Goal: Task Accomplishment & Management: Manage account settings

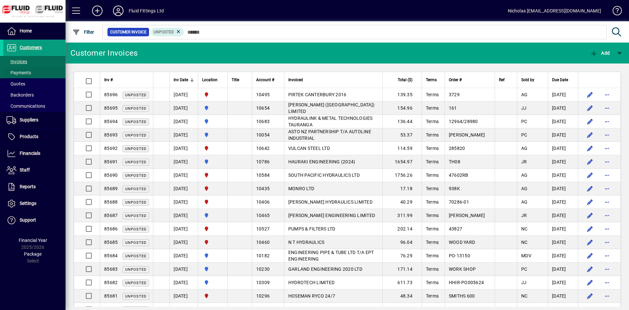
click at [57, 75] on span at bounding box center [34, 73] width 62 height 16
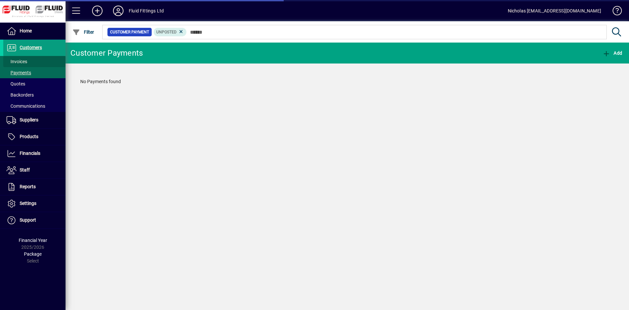
click at [49, 59] on span at bounding box center [34, 62] width 62 height 16
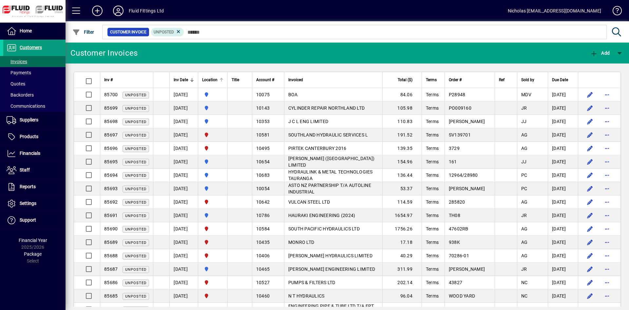
click at [223, 80] on div at bounding box center [221, 80] width 4 height 4
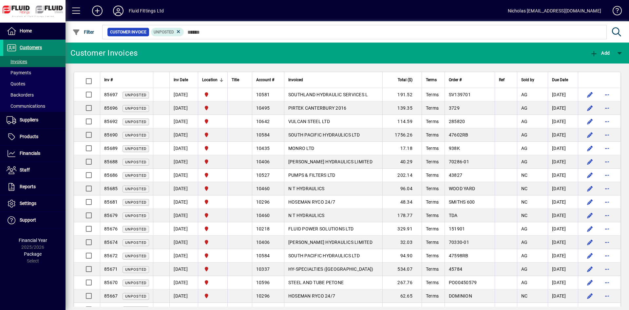
click at [45, 44] on span at bounding box center [34, 48] width 62 height 16
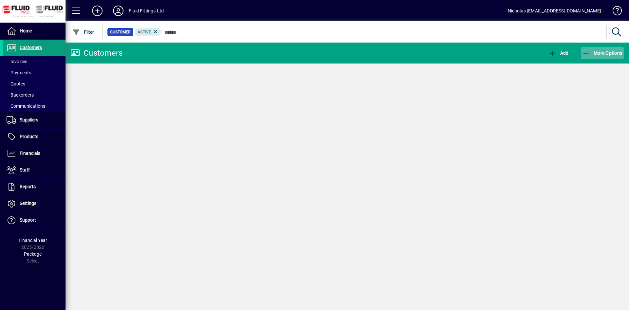
click at [614, 51] on span "More Options" at bounding box center [602, 52] width 40 height 5
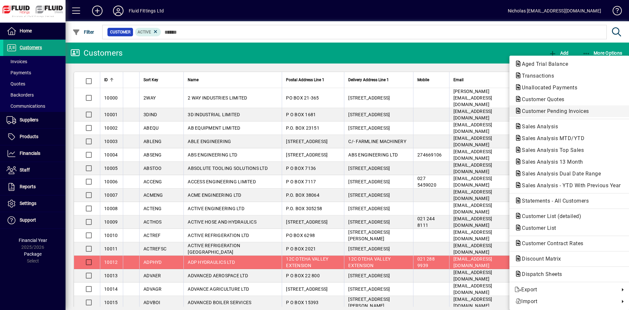
click at [579, 111] on span "Customer Pending Invoices" at bounding box center [553, 111] width 78 height 6
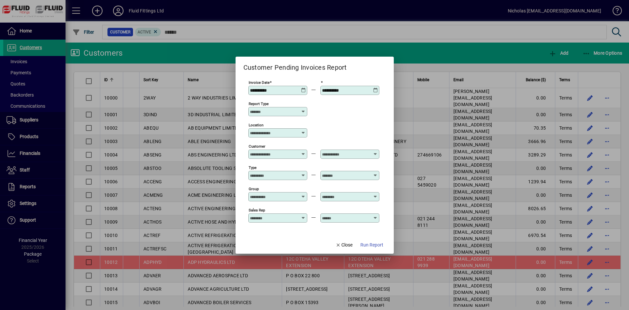
click at [294, 137] on div "Location" at bounding box center [277, 132] width 59 height 9
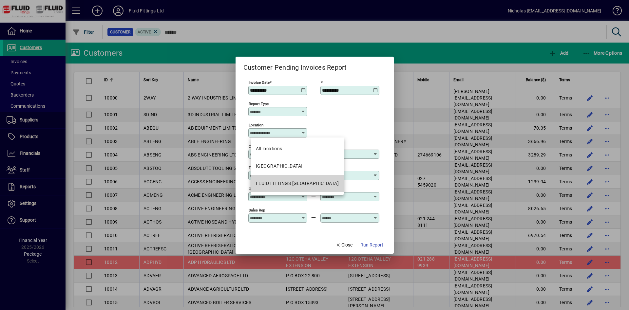
click at [308, 188] on mat-option "FLUID FITTINGS [GEOGRAPHIC_DATA]" at bounding box center [297, 183] width 93 height 17
type input "**********"
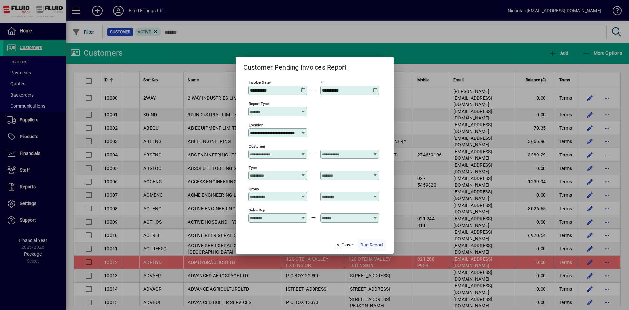
click at [366, 247] on span "Run Report" at bounding box center [371, 245] width 23 height 7
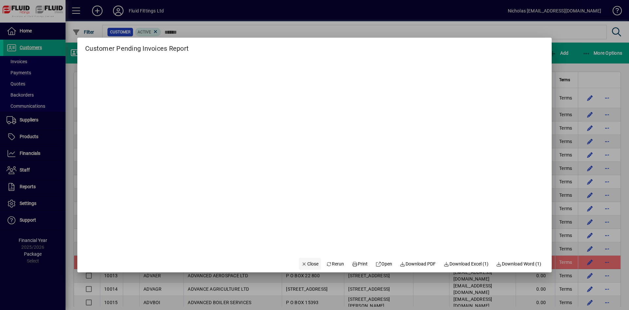
click at [312, 263] on span "Close" at bounding box center [309, 264] width 17 height 7
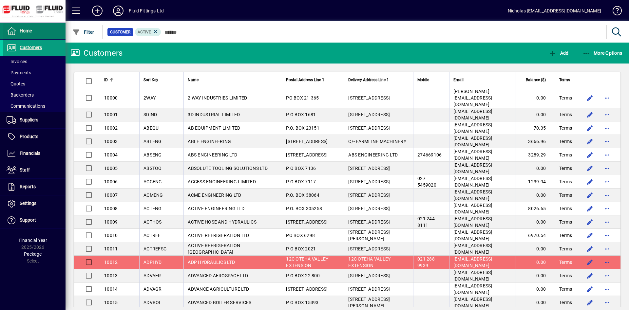
click at [35, 33] on span at bounding box center [34, 31] width 62 height 16
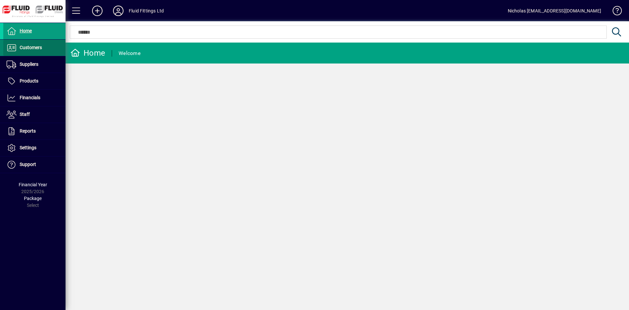
click at [45, 49] on span at bounding box center [34, 48] width 62 height 16
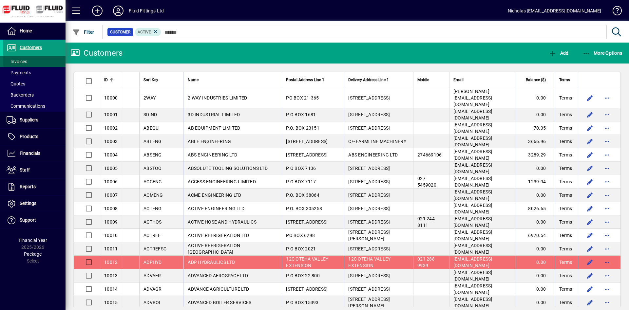
click at [43, 59] on span at bounding box center [34, 62] width 62 height 16
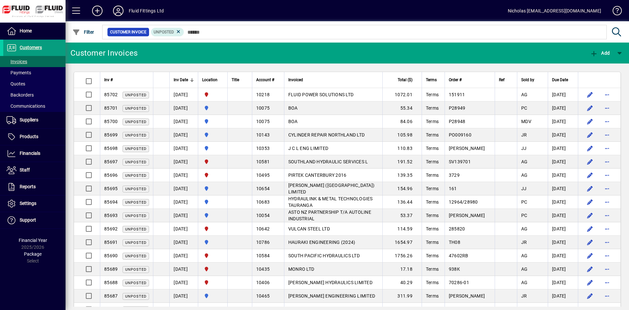
click at [229, 27] on div at bounding box center [382, 24] width 563 height 7
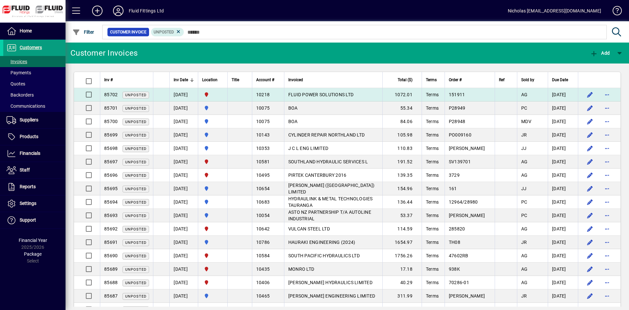
click at [347, 94] on span "FLUID POWER SOLUTIONS LTD" at bounding box center [320, 94] width 65 height 5
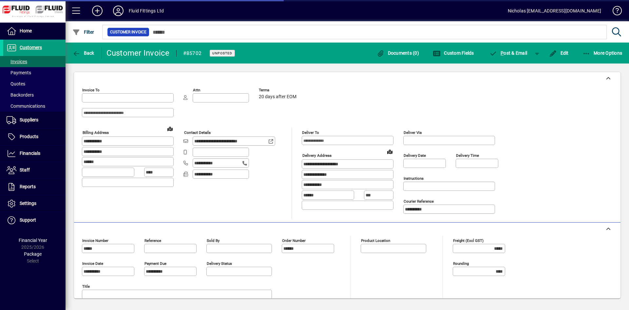
type input "**********"
type input "*********"
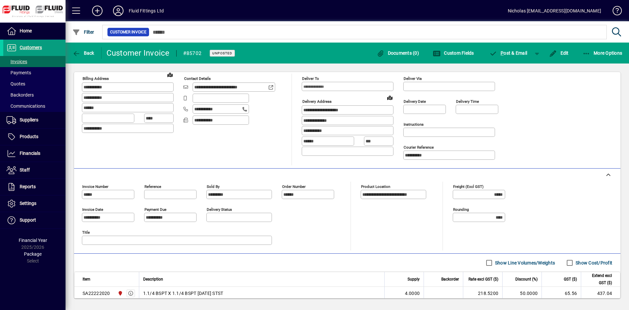
scroll to position [52, 0]
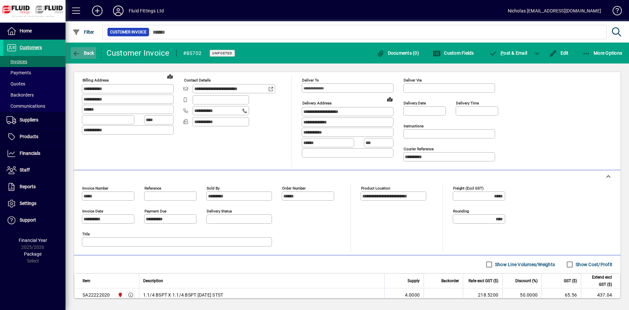
click at [95, 48] on span "button" at bounding box center [83, 53] width 25 height 16
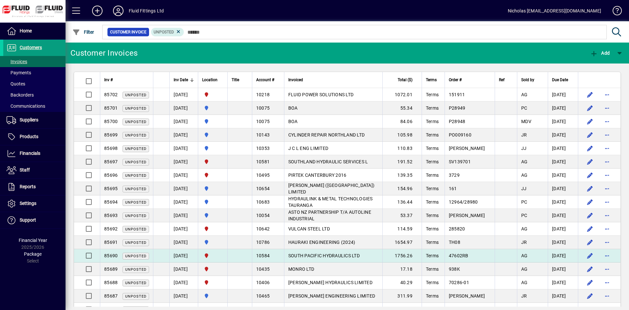
click at [369, 261] on td "SOUTH PACIFIC HYDRAULICS LTD" at bounding box center [333, 255] width 98 height 13
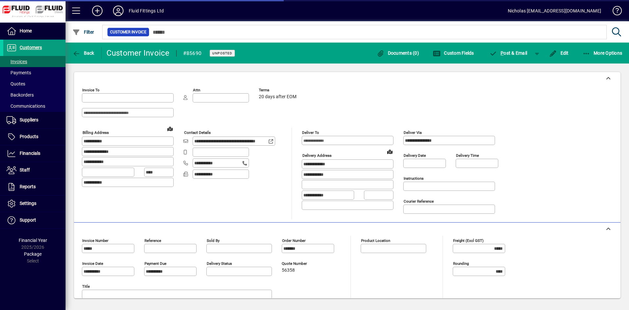
type input "**********"
type input "*********"
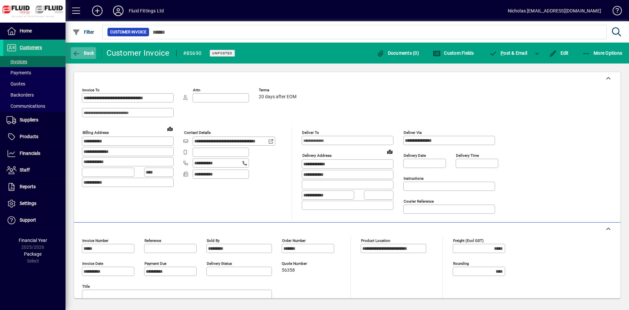
click at [89, 48] on span "button" at bounding box center [83, 53] width 25 height 16
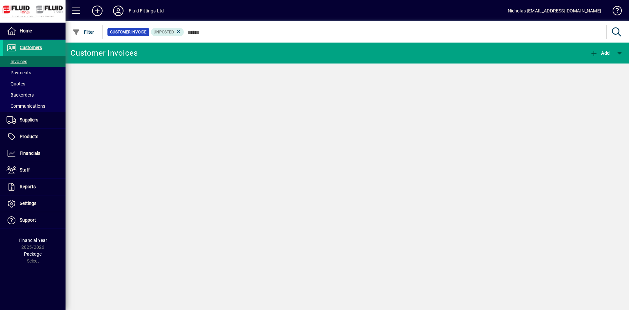
click at [62, 43] on span at bounding box center [34, 48] width 62 height 16
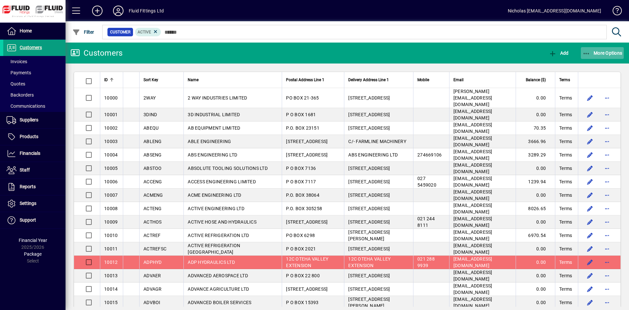
click at [615, 52] on span "More Options" at bounding box center [602, 52] width 40 height 5
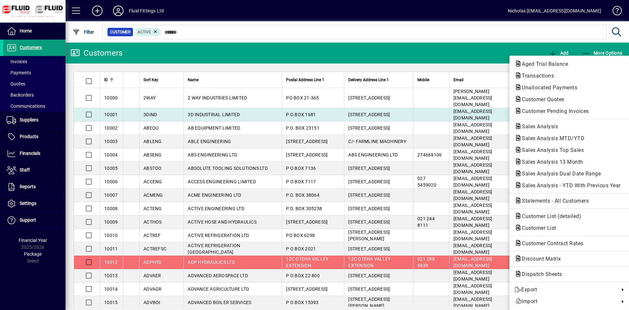
click at [587, 110] on span "Customer Pending Invoices" at bounding box center [553, 111] width 78 height 6
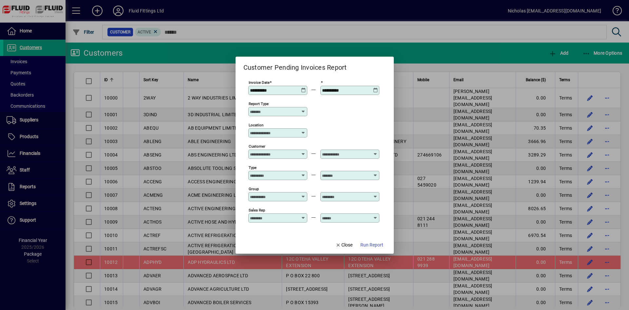
click at [287, 130] on div "Location" at bounding box center [277, 132] width 59 height 9
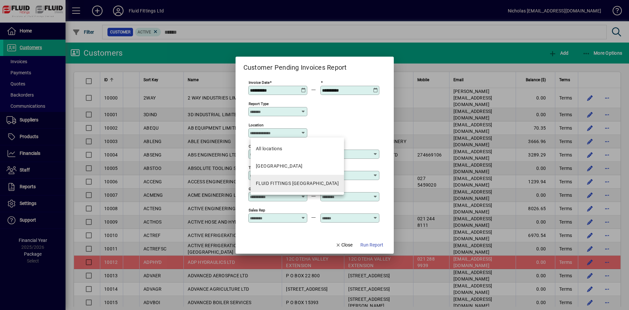
click at [300, 186] on div "FLUID FITTINGS [GEOGRAPHIC_DATA]" at bounding box center [297, 183] width 83 height 7
type input "**********"
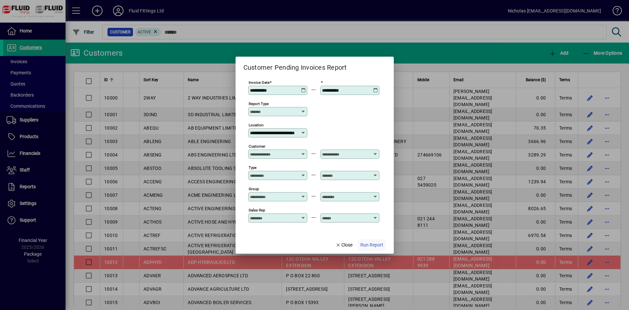
click at [377, 240] on span "button" at bounding box center [372, 245] width 28 height 16
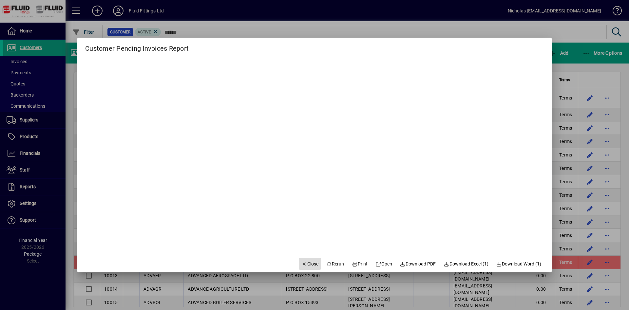
click at [304, 263] on span "Close" at bounding box center [309, 264] width 17 height 7
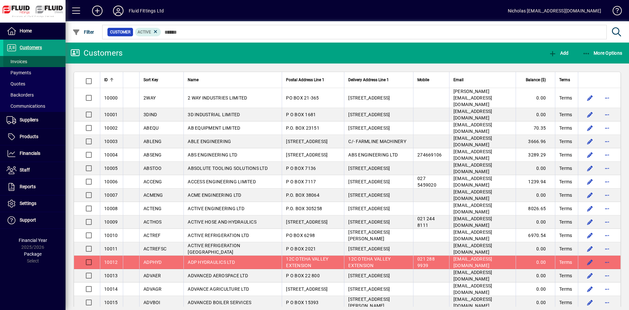
click at [51, 59] on span at bounding box center [34, 62] width 62 height 16
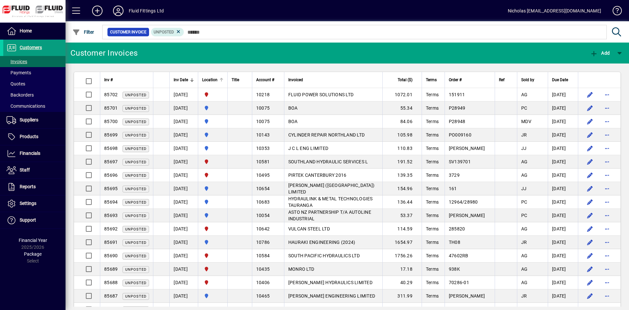
click at [223, 78] on div at bounding box center [221, 78] width 4 height 1
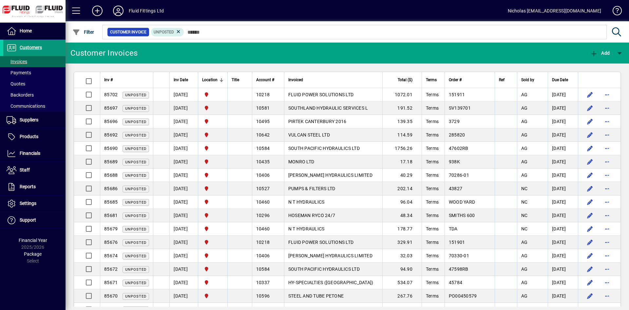
drag, startPoint x: 51, startPoint y: 44, endPoint x: 59, endPoint y: 44, distance: 7.5
click at [52, 44] on span at bounding box center [34, 48] width 62 height 16
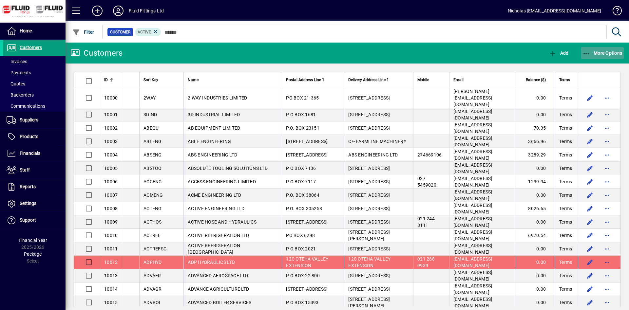
click at [595, 49] on span "button" at bounding box center [602, 53] width 43 height 16
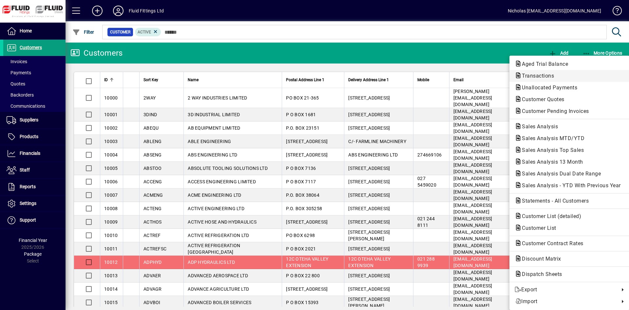
click at [570, 73] on span "Transactions" at bounding box center [568, 76] width 109 height 8
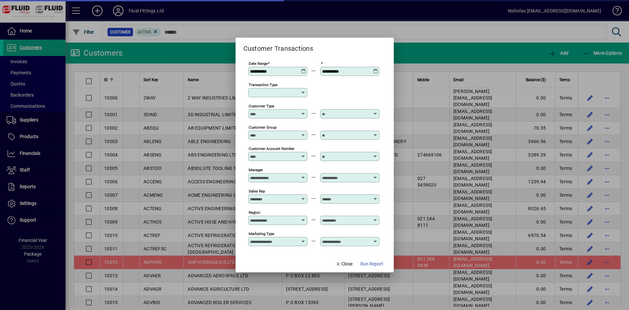
click at [281, 88] on div "Transaction Type" at bounding box center [277, 90] width 59 height 16
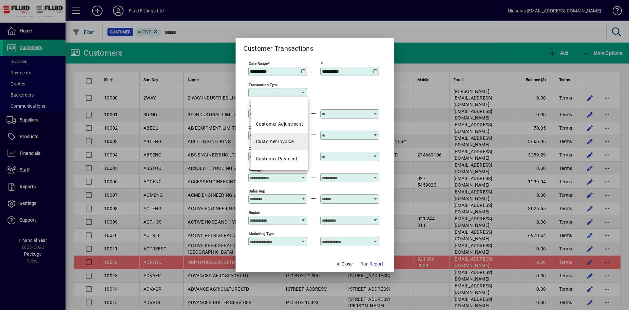
click at [288, 144] on div "Customer Invoice" at bounding box center [275, 141] width 38 height 7
type input "**********"
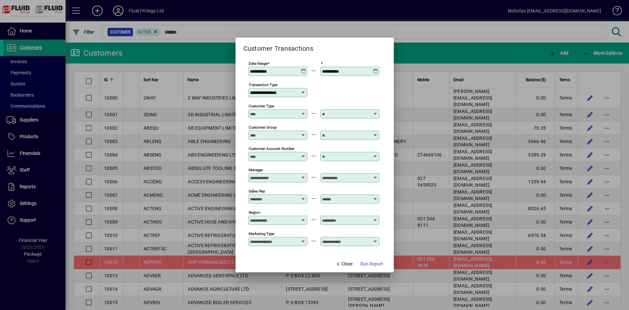
scroll to position [47, 0]
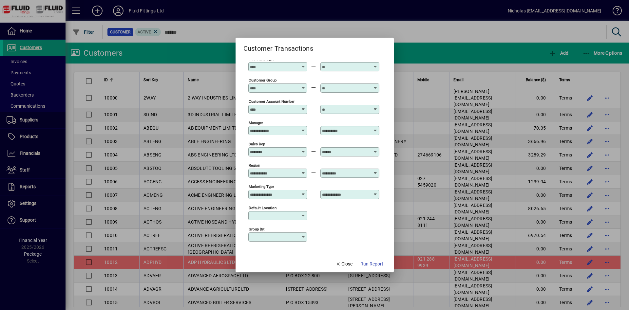
click at [279, 214] on input "Default Location" at bounding box center [275, 215] width 51 height 5
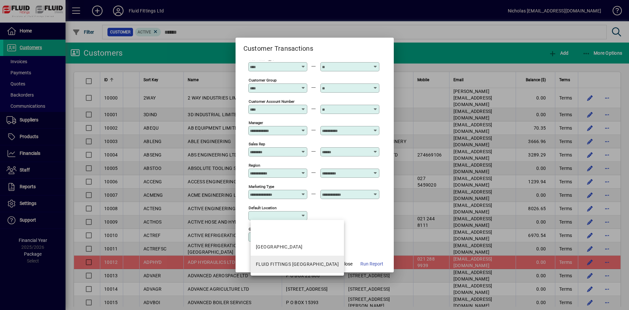
click at [311, 264] on div "FLUID FITTINGS [GEOGRAPHIC_DATA]" at bounding box center [297, 264] width 83 height 7
type input "**********"
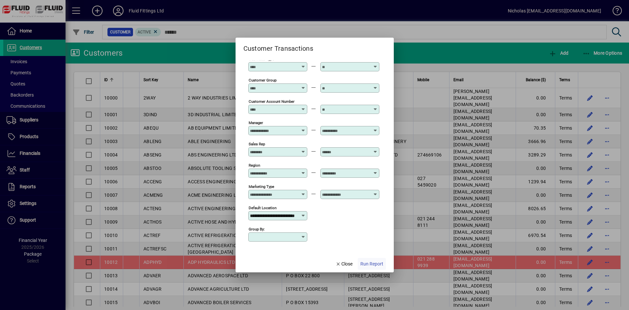
click at [369, 261] on span "Run Report" at bounding box center [371, 264] width 23 height 7
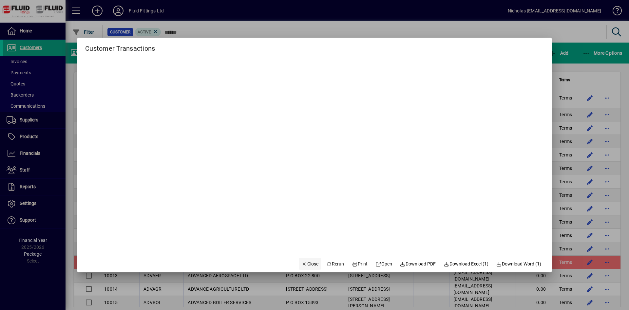
click at [308, 263] on span "Close" at bounding box center [309, 264] width 17 height 7
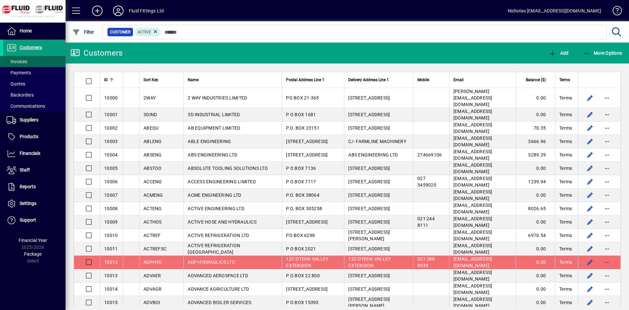
click at [33, 59] on span at bounding box center [34, 62] width 62 height 16
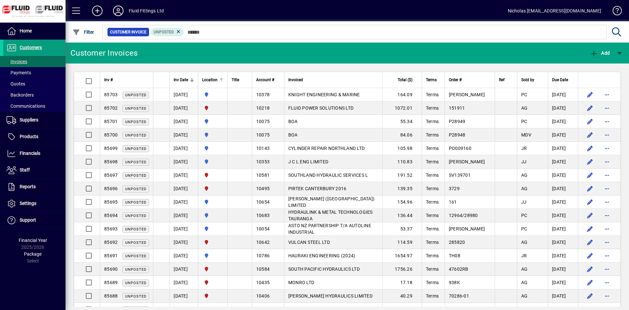
click at [227, 79] on th "Location" at bounding box center [212, 80] width 29 height 16
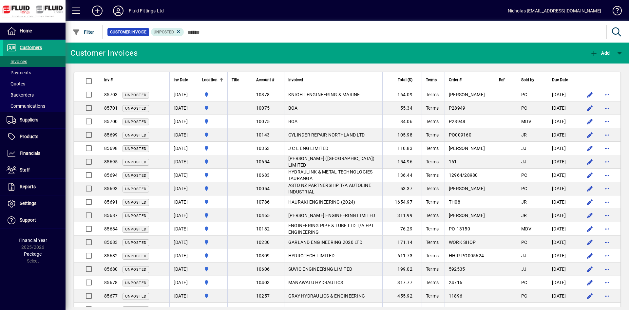
click at [223, 79] on div at bounding box center [221, 80] width 4 height 4
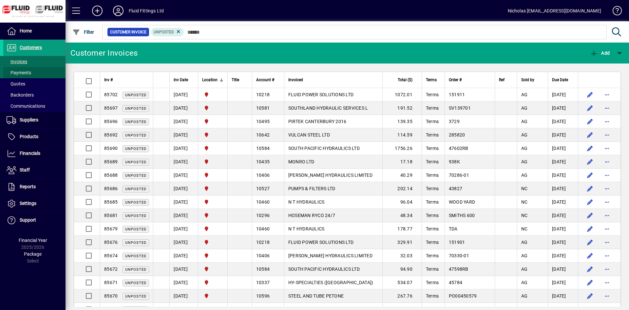
click at [36, 71] on span at bounding box center [34, 73] width 62 height 16
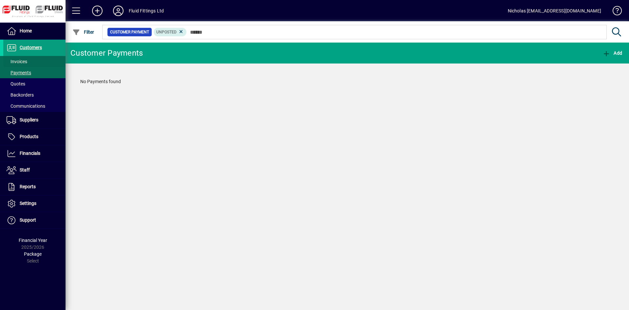
click at [42, 61] on span at bounding box center [34, 62] width 62 height 16
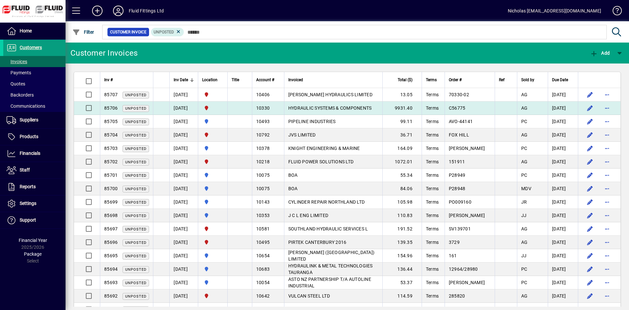
click at [354, 107] on span "HYDRAULIC SYSTEMS & COMPONENTS" at bounding box center [330, 107] width 84 height 5
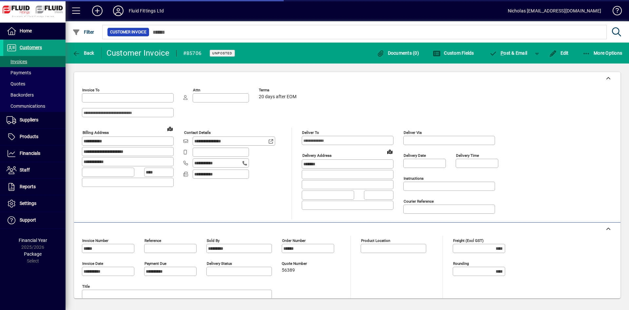
type input "**********"
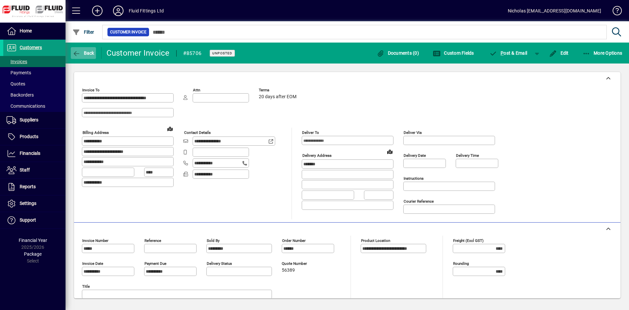
click at [90, 58] on span "button" at bounding box center [83, 53] width 25 height 16
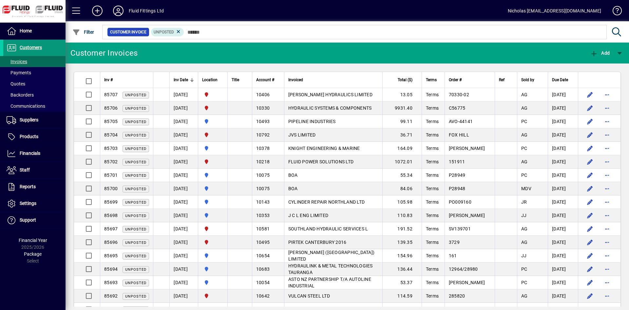
click at [50, 46] on span at bounding box center [34, 48] width 62 height 16
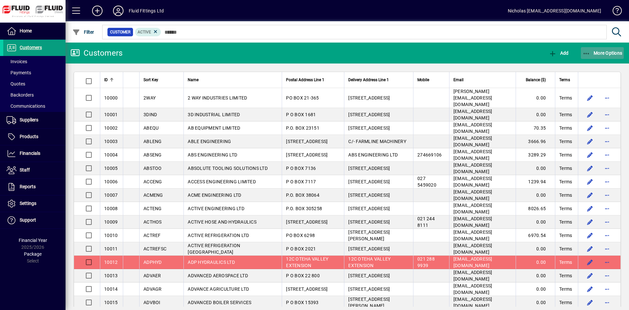
click at [599, 53] on span "More Options" at bounding box center [602, 52] width 40 height 5
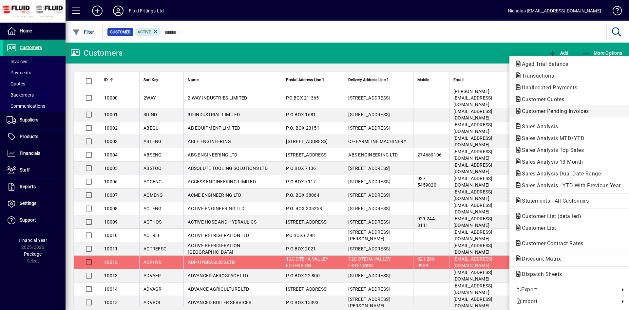
click at [568, 109] on span "Customer Pending Invoices" at bounding box center [553, 111] width 78 height 6
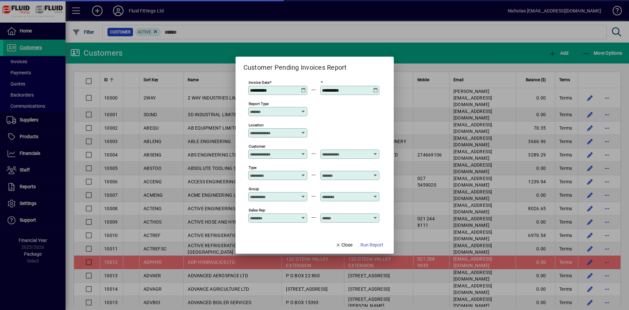
click at [289, 129] on div "Location" at bounding box center [277, 132] width 59 height 9
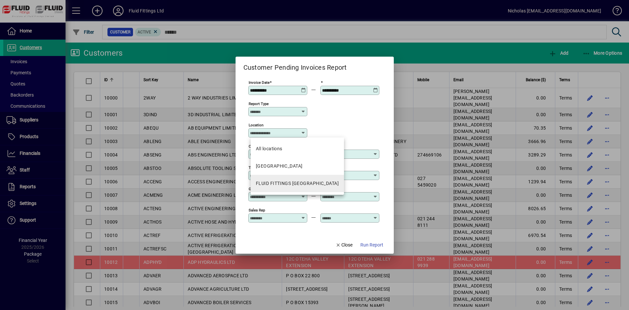
click at [314, 189] on mat-option "FLUID FITTINGS [GEOGRAPHIC_DATA]" at bounding box center [297, 183] width 93 height 17
type input "**********"
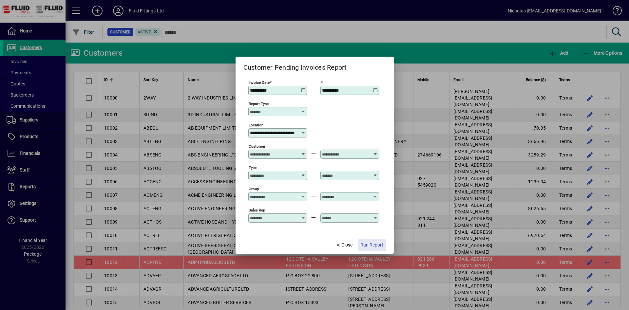
click at [377, 242] on span "Run Report" at bounding box center [371, 245] width 23 height 7
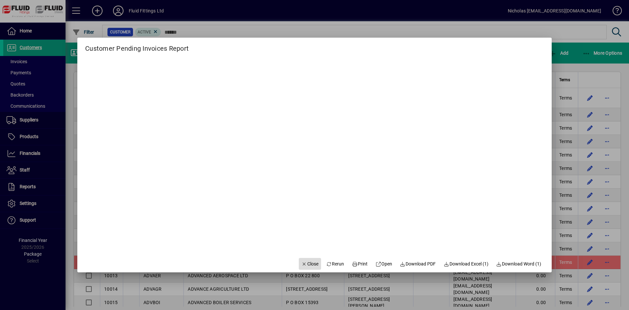
click at [301, 262] on span "Close" at bounding box center [309, 264] width 17 height 7
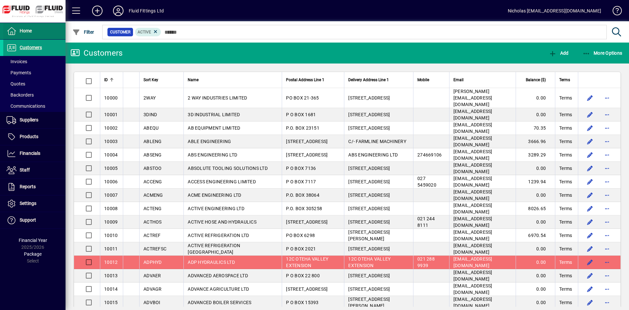
click at [49, 27] on span at bounding box center [34, 31] width 62 height 16
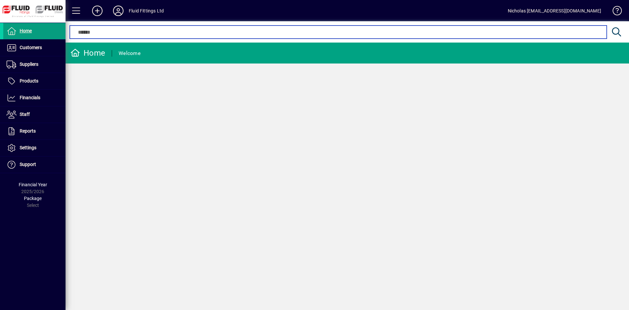
click at [157, 32] on input "text" at bounding box center [338, 32] width 527 height 8
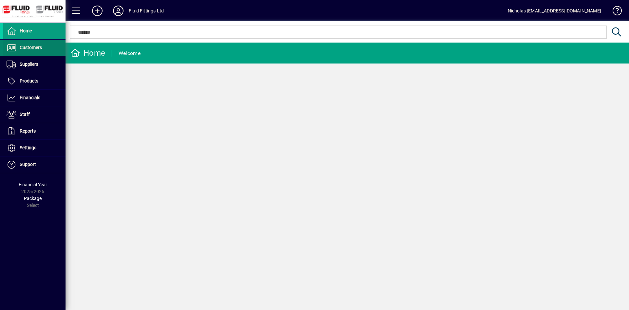
click at [38, 47] on span "Customers" at bounding box center [31, 47] width 22 height 5
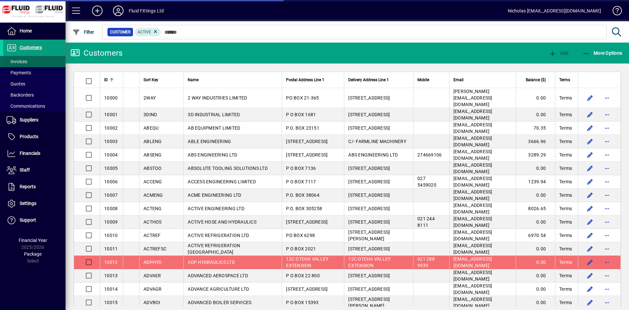
click at [42, 63] on span at bounding box center [34, 62] width 62 height 16
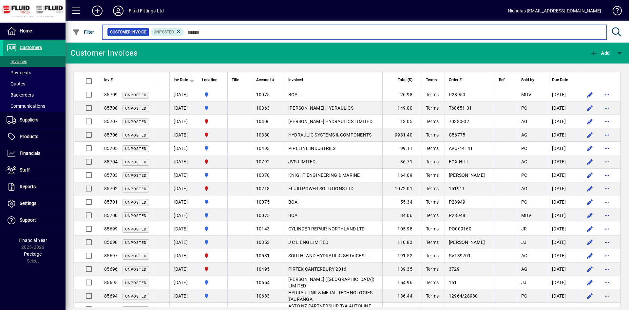
click at [250, 33] on input "text" at bounding box center [392, 32] width 417 height 9
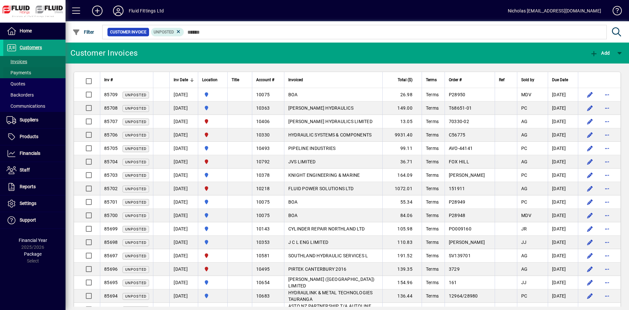
click at [11, 75] on span "Payments" at bounding box center [19, 72] width 25 height 5
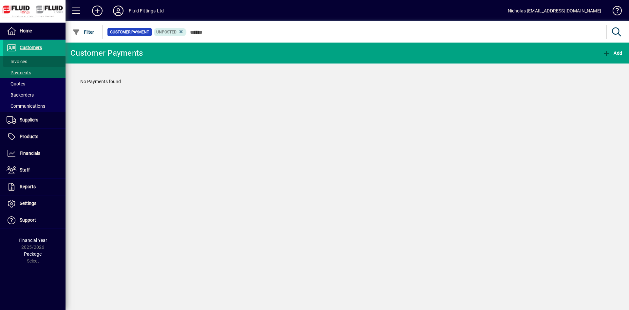
click at [47, 60] on span at bounding box center [34, 62] width 62 height 16
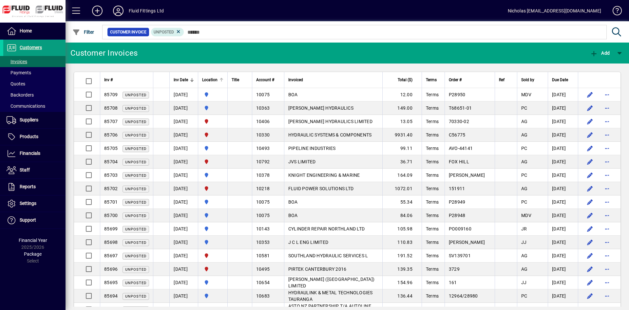
click at [223, 80] on div at bounding box center [221, 80] width 4 height 4
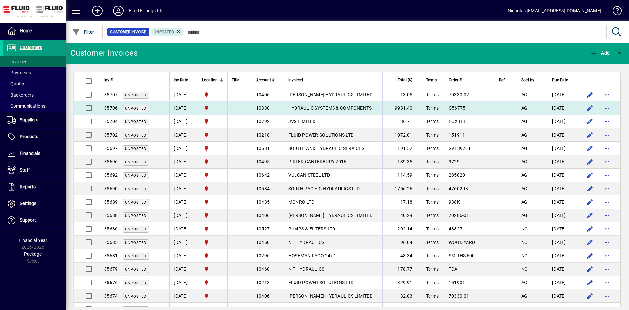
click at [347, 111] on td "HYDRAULIC SYSTEMS & COMPONENTS" at bounding box center [333, 108] width 98 height 13
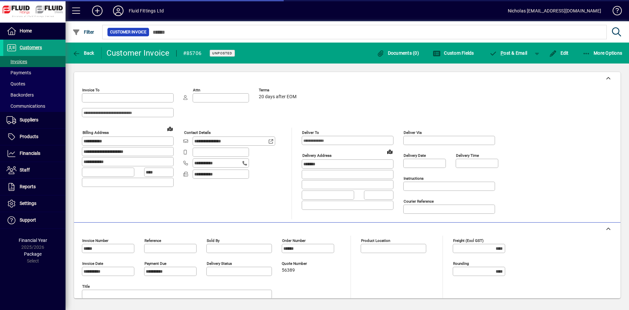
type input "**********"
type input "*********"
type input "**********"
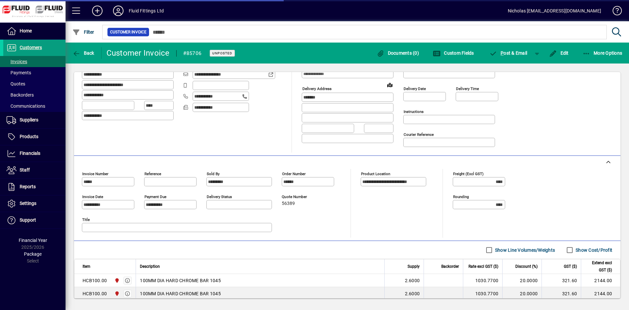
scroll to position [145, 0]
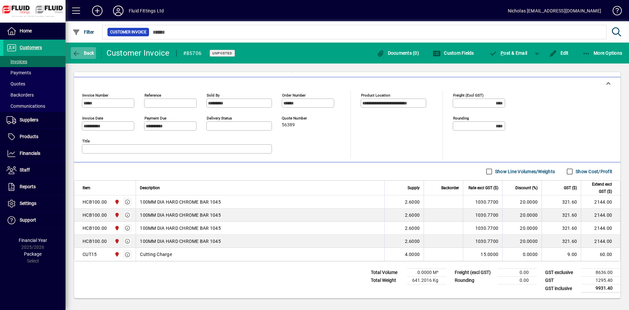
click at [90, 54] on span "Back" at bounding box center [83, 52] width 22 height 5
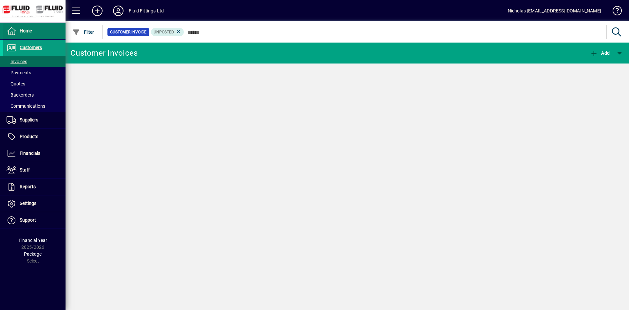
click at [55, 33] on span at bounding box center [34, 31] width 62 height 16
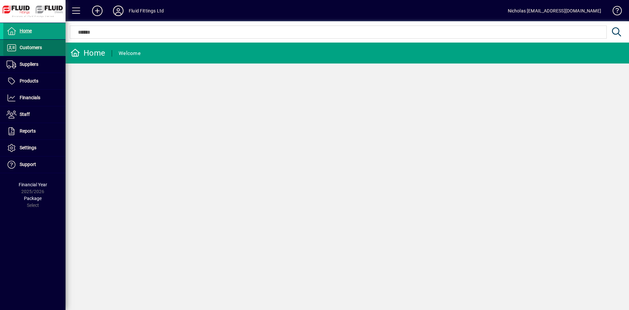
click at [35, 44] on link "Customers" at bounding box center [34, 48] width 62 height 16
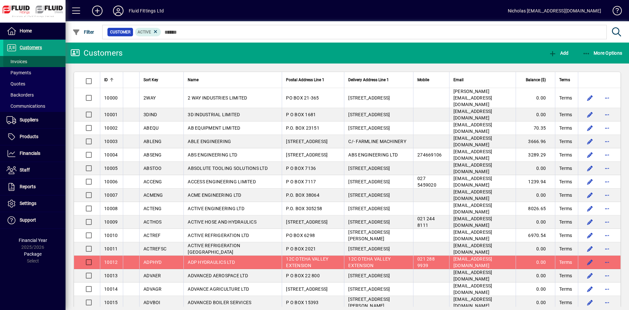
click at [26, 61] on span "Invoices" at bounding box center [17, 61] width 21 height 5
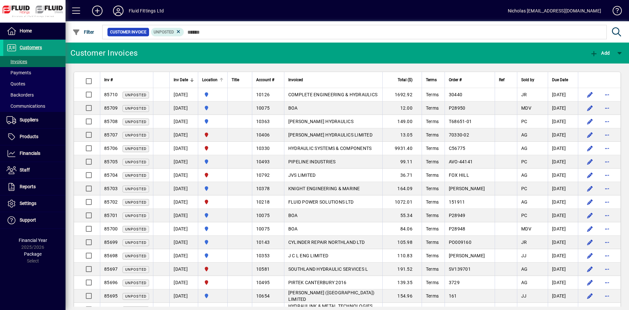
click at [223, 80] on div at bounding box center [221, 80] width 4 height 4
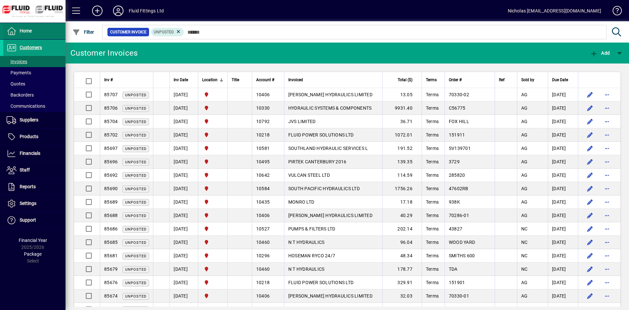
click at [44, 30] on span at bounding box center [34, 31] width 62 height 16
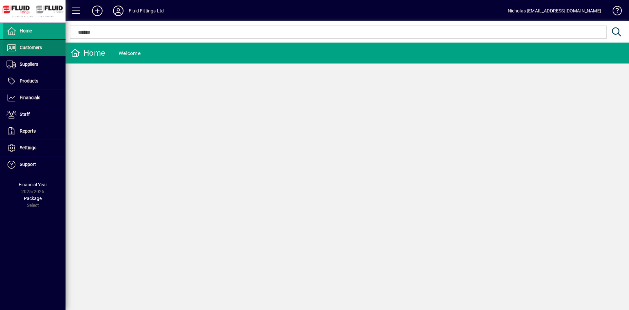
click at [47, 46] on span at bounding box center [34, 48] width 62 height 16
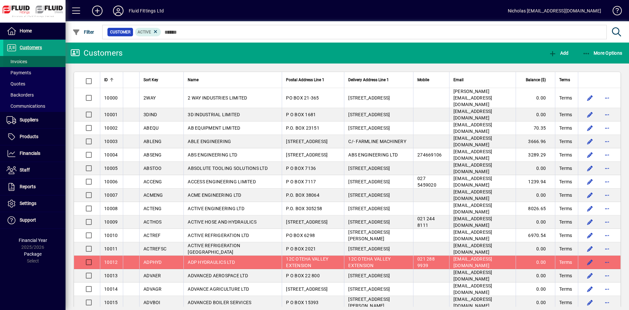
click at [47, 60] on span at bounding box center [34, 62] width 62 height 16
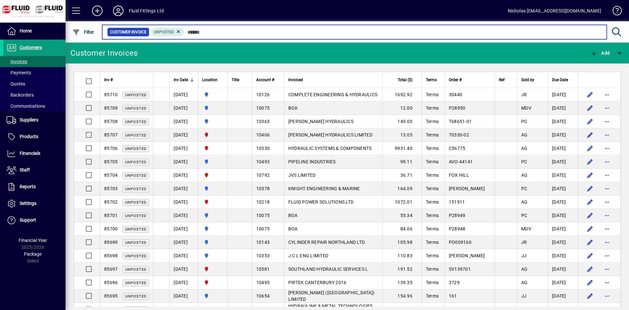
click at [228, 31] on input "text" at bounding box center [392, 32] width 417 height 9
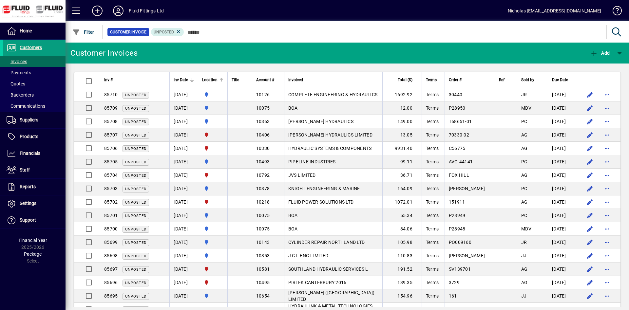
click at [223, 79] on div at bounding box center [222, 79] width 2 height 2
drag, startPoint x: 229, startPoint y: 79, endPoint x: 320, endPoint y: 74, distance: 91.2
click at [227, 80] on th "Location" at bounding box center [212, 80] width 29 height 16
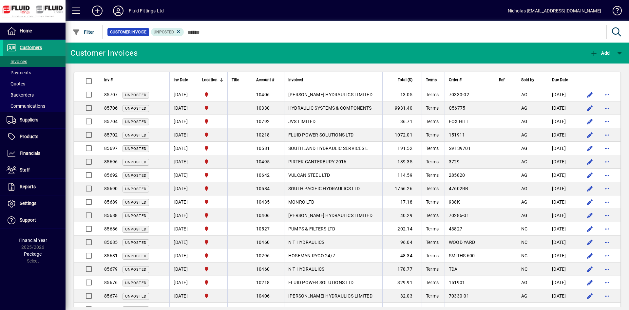
click at [54, 43] on span at bounding box center [34, 48] width 62 height 16
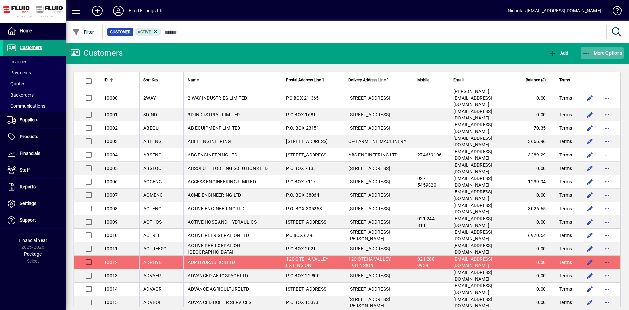
click at [600, 54] on span "More Options" at bounding box center [602, 52] width 40 height 5
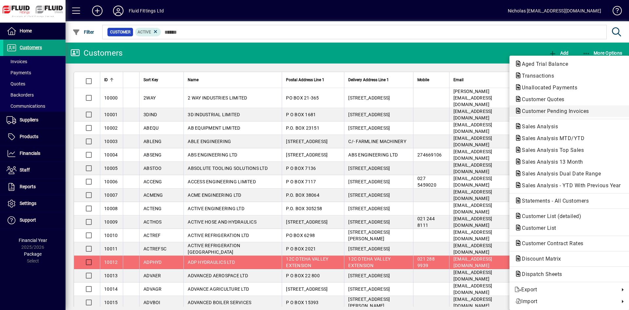
click at [581, 109] on span "Customer Pending Invoices" at bounding box center [553, 111] width 78 height 6
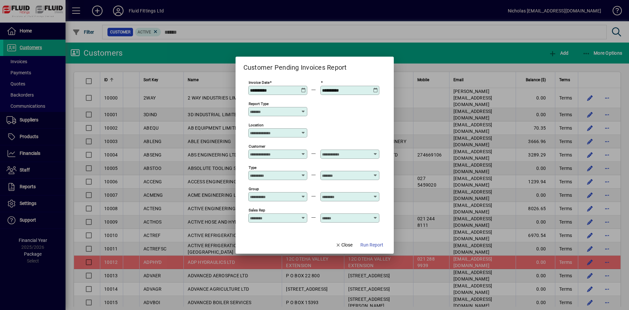
click at [278, 133] on input "Location" at bounding box center [275, 132] width 51 height 5
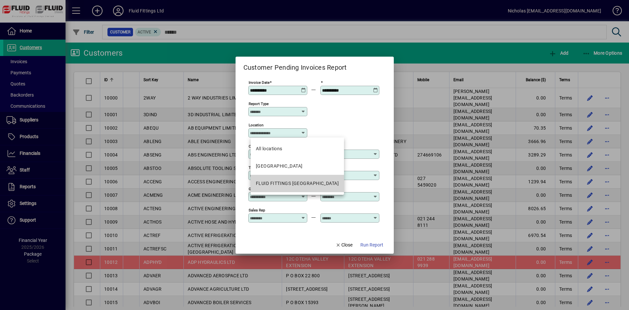
click at [304, 180] on div "FLUID FITTINGS [GEOGRAPHIC_DATA]" at bounding box center [297, 183] width 83 height 7
type input "**********"
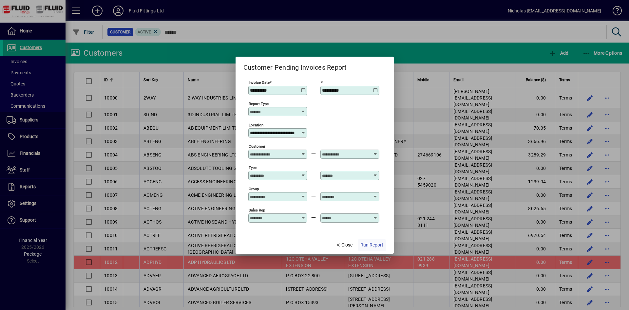
scroll to position [0, 20]
click at [375, 244] on span "Run Report" at bounding box center [371, 245] width 23 height 7
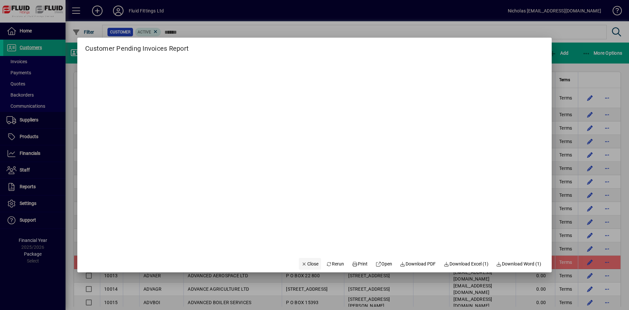
click at [305, 262] on span "Close" at bounding box center [309, 264] width 17 height 7
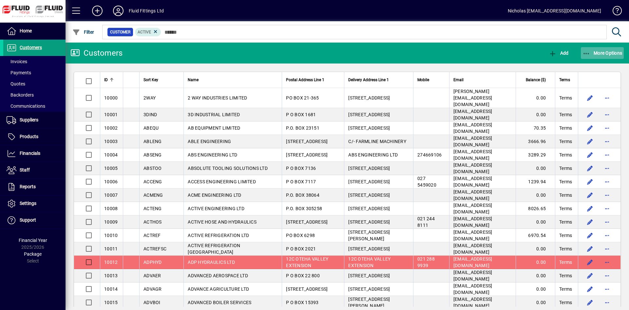
click at [598, 55] on span "More Options" at bounding box center [602, 52] width 40 height 5
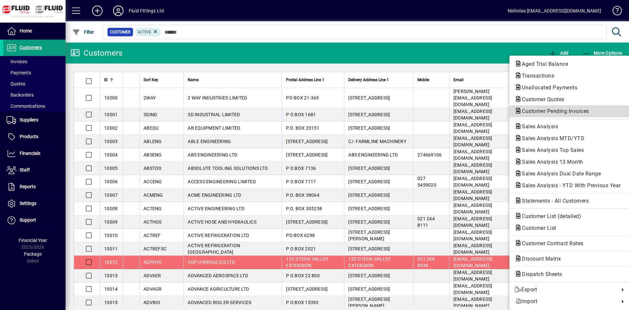
click at [595, 112] on span "Customer Pending Invoices" at bounding box center [568, 111] width 109 height 8
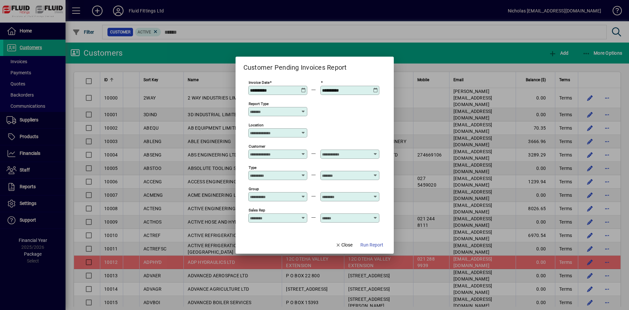
click at [281, 136] on div "Location" at bounding box center [277, 132] width 59 height 9
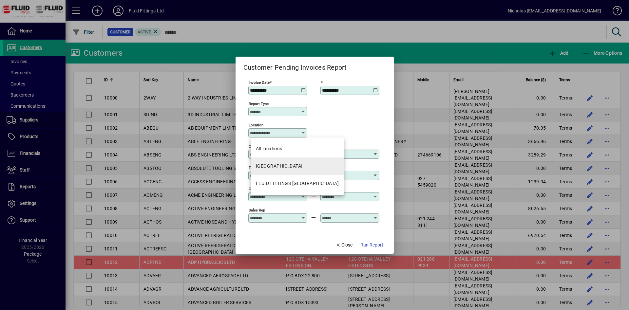
click at [297, 166] on mat-option "[GEOGRAPHIC_DATA]" at bounding box center [297, 166] width 93 height 17
type input "********"
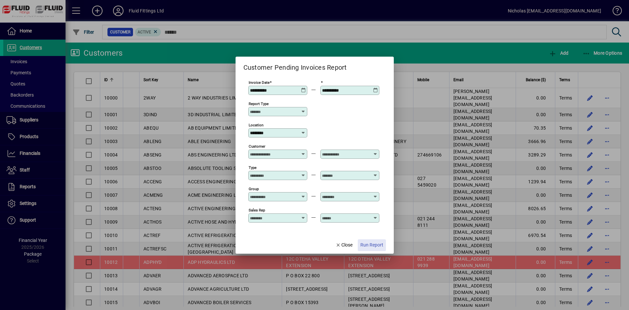
click at [365, 249] on span "button" at bounding box center [372, 245] width 28 height 16
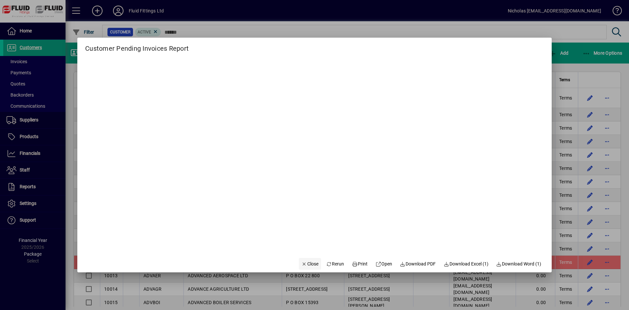
click at [305, 263] on span "Close" at bounding box center [309, 264] width 17 height 7
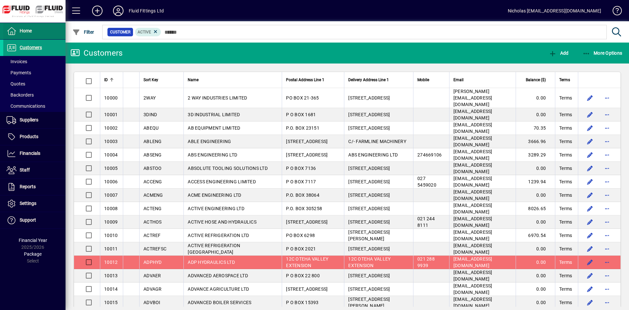
click at [45, 24] on span at bounding box center [34, 31] width 62 height 16
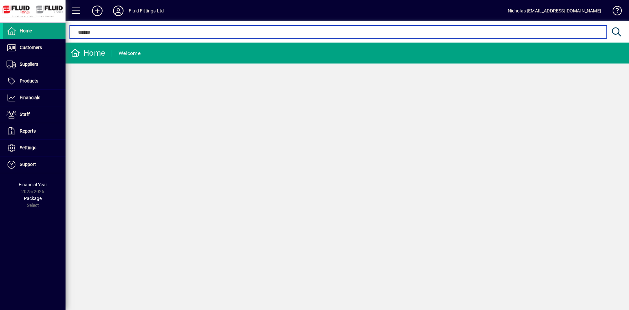
click at [208, 33] on input "text" at bounding box center [338, 32] width 527 height 8
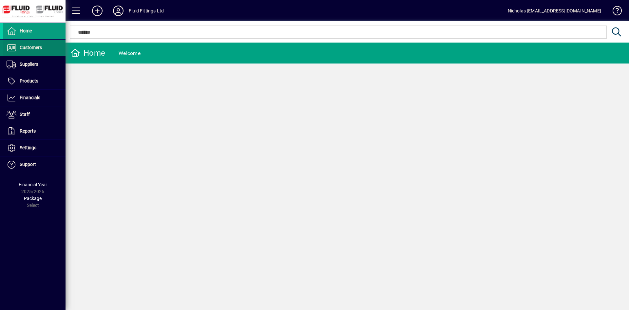
click at [47, 42] on span at bounding box center [34, 48] width 62 height 16
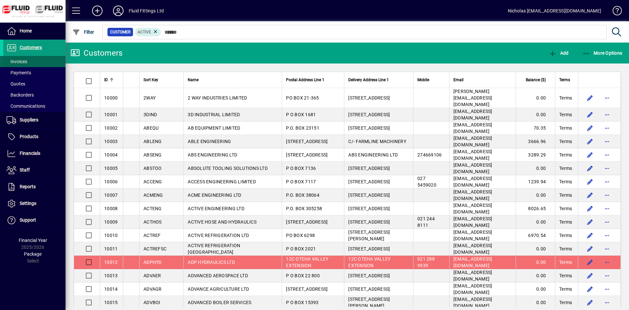
click at [46, 59] on span at bounding box center [34, 62] width 62 height 16
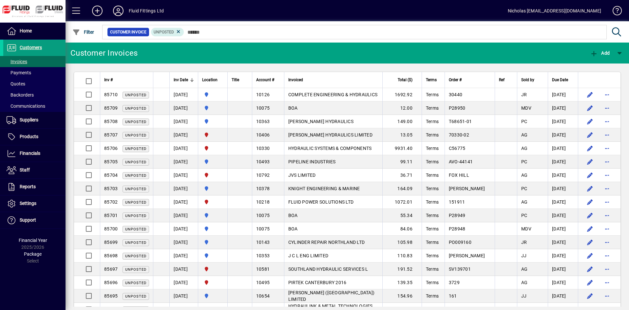
click at [223, 79] on div at bounding box center [222, 79] width 2 height 2
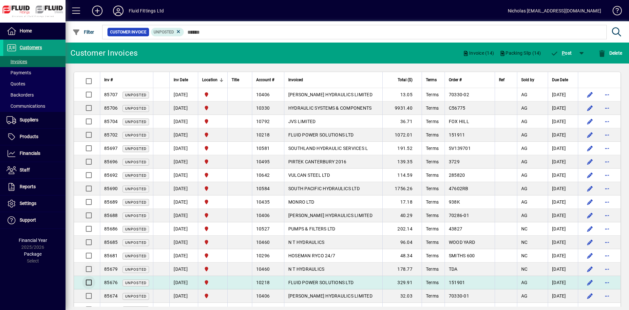
click at [89, 281] on div at bounding box center [87, 282] width 11 height 13
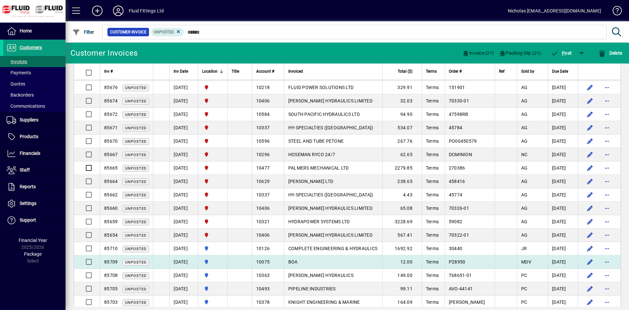
scroll to position [200, 0]
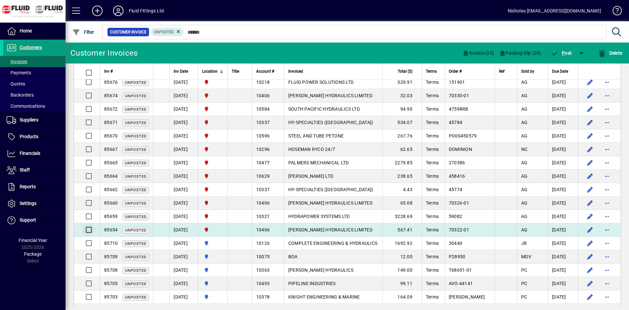
click at [89, 231] on div at bounding box center [88, 230] width 16 height 16
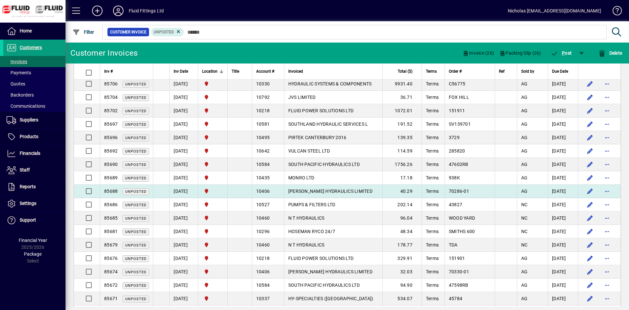
scroll to position [0, 0]
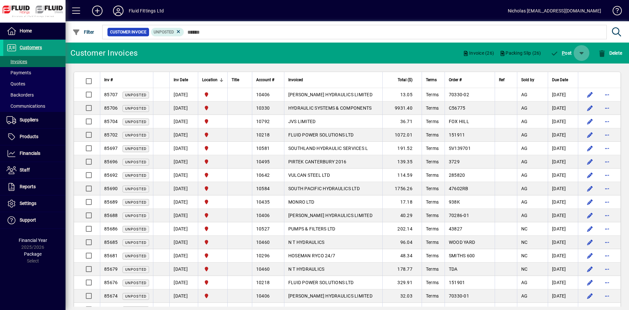
click at [584, 54] on span "button" at bounding box center [581, 53] width 16 height 16
click at [574, 71] on span "P ost & Email" at bounding box center [561, 69] width 39 height 5
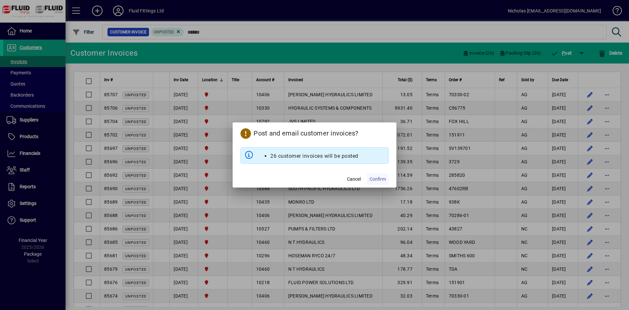
click at [381, 179] on span "Confirm" at bounding box center [377, 179] width 16 height 7
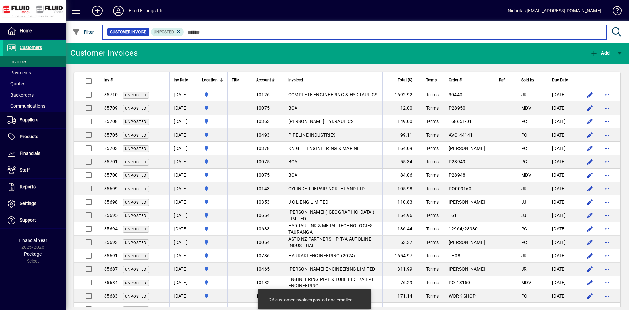
click at [305, 30] on input "text" at bounding box center [392, 32] width 417 height 9
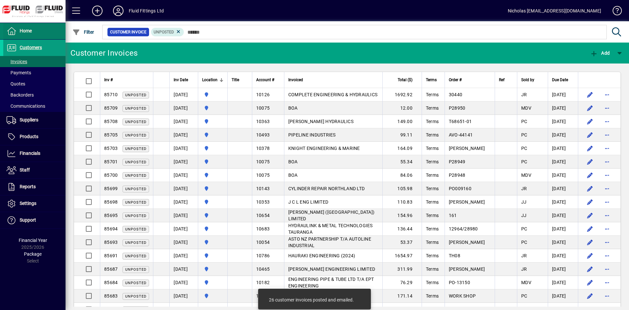
click at [50, 27] on span at bounding box center [34, 31] width 62 height 16
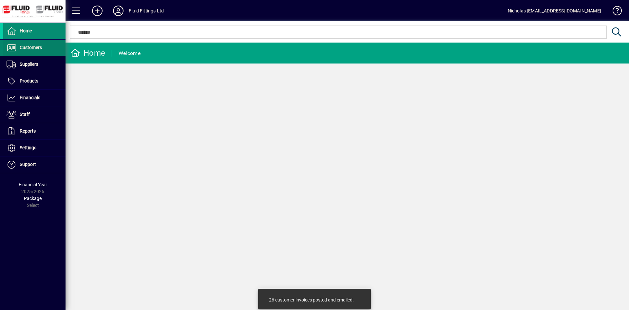
click at [52, 47] on span at bounding box center [34, 48] width 62 height 16
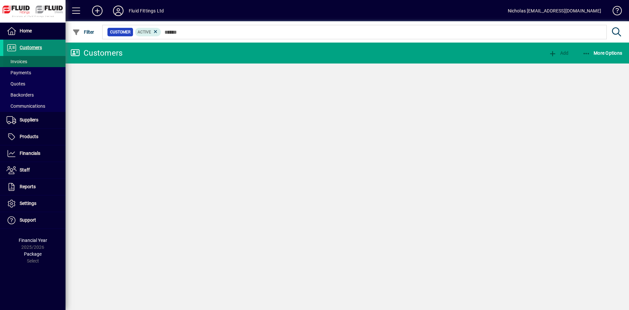
click at [41, 59] on span at bounding box center [34, 62] width 62 height 16
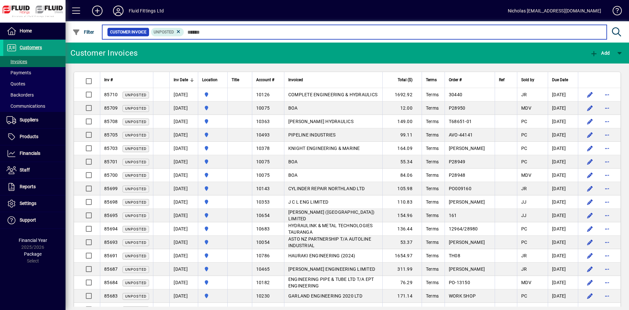
click at [261, 33] on input "text" at bounding box center [392, 32] width 417 height 9
click at [263, 31] on input "text" at bounding box center [392, 32] width 417 height 9
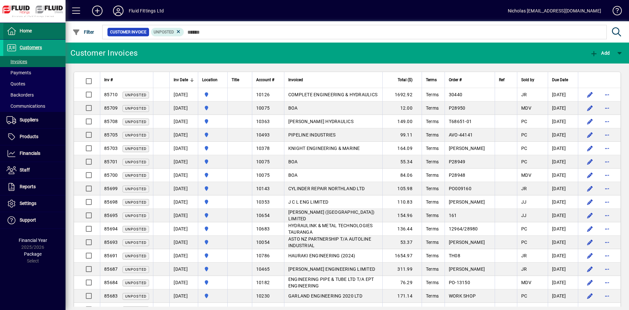
click at [53, 30] on span at bounding box center [34, 31] width 62 height 16
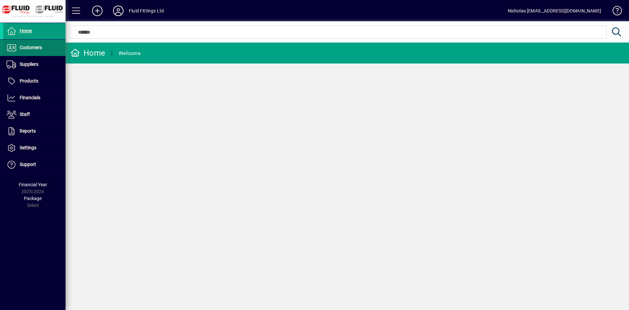
click at [47, 47] on span at bounding box center [34, 48] width 62 height 16
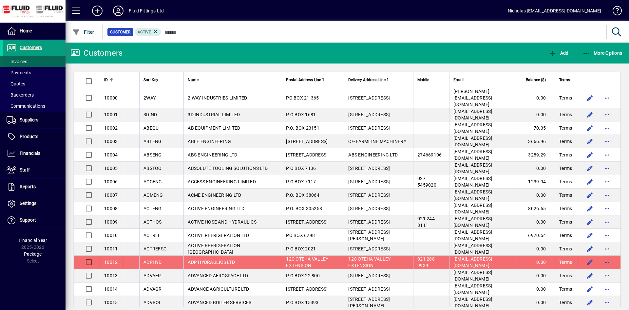
click at [47, 60] on span at bounding box center [34, 62] width 62 height 16
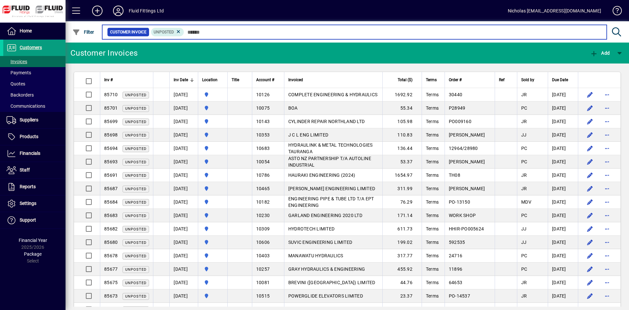
click at [292, 32] on input "text" at bounding box center [392, 32] width 417 height 9
click at [300, 30] on input "text" at bounding box center [392, 32] width 417 height 9
click at [461, 34] on input "text" at bounding box center [392, 32] width 417 height 9
click at [386, 32] on input "text" at bounding box center [392, 32] width 417 height 9
click at [281, 34] on input "text" at bounding box center [392, 32] width 417 height 9
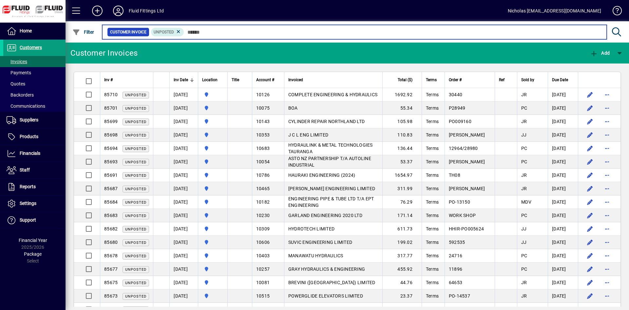
click at [231, 35] on input "text" at bounding box center [392, 32] width 417 height 9
click at [238, 32] on input "text" at bounding box center [392, 32] width 417 height 9
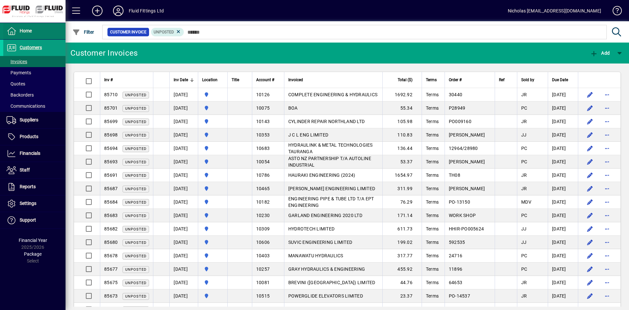
click at [43, 30] on span at bounding box center [34, 31] width 62 height 16
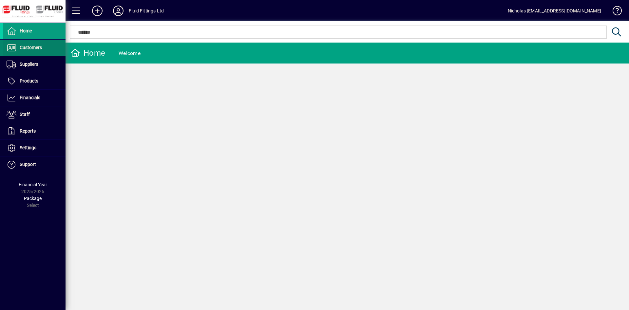
click at [48, 46] on span at bounding box center [34, 48] width 62 height 16
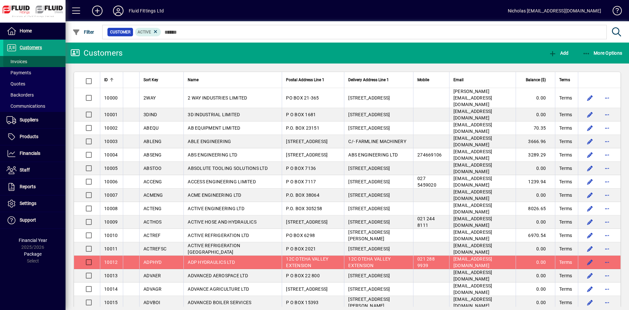
click at [44, 61] on span at bounding box center [34, 62] width 62 height 16
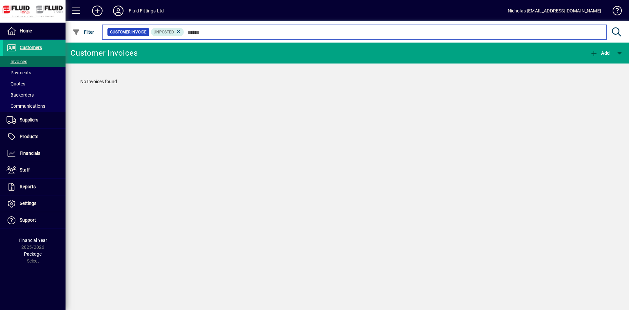
click at [219, 32] on input "text" at bounding box center [392, 32] width 417 height 9
click at [334, 36] on input "text" at bounding box center [392, 32] width 417 height 9
click at [402, 33] on input "text" at bounding box center [392, 32] width 417 height 9
drag, startPoint x: 258, startPoint y: 29, endPoint x: 251, endPoint y: 29, distance: 7.2
click at [257, 29] on input "text" at bounding box center [392, 32] width 417 height 9
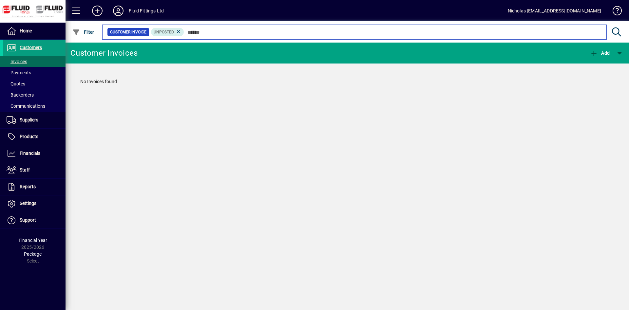
click at [244, 31] on input "text" at bounding box center [392, 32] width 417 height 9
click at [373, 31] on input "text" at bounding box center [392, 32] width 417 height 9
click at [356, 33] on input "text" at bounding box center [392, 32] width 417 height 9
click at [350, 31] on input "text" at bounding box center [392, 32] width 417 height 9
click at [245, 34] on input "text" at bounding box center [392, 32] width 417 height 9
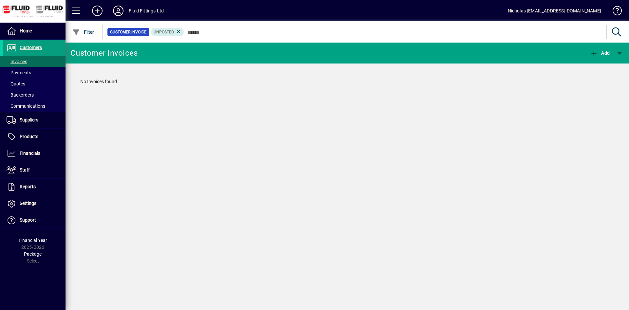
click at [118, 11] on icon at bounding box center [118, 11] width 13 height 10
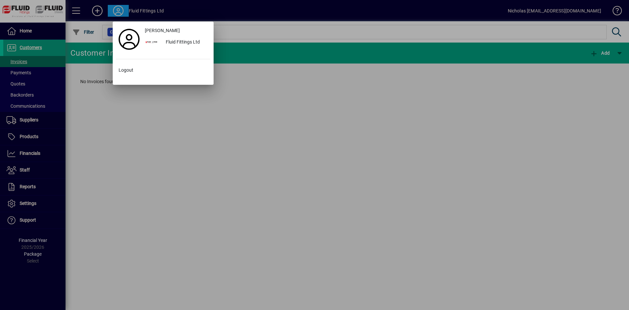
click at [288, 34] on div at bounding box center [314, 155] width 629 height 310
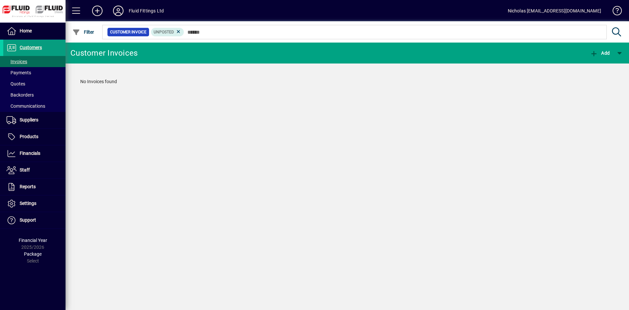
click at [308, 212] on div "Customer Invoices Add No Invoices found" at bounding box center [346, 177] width 563 height 268
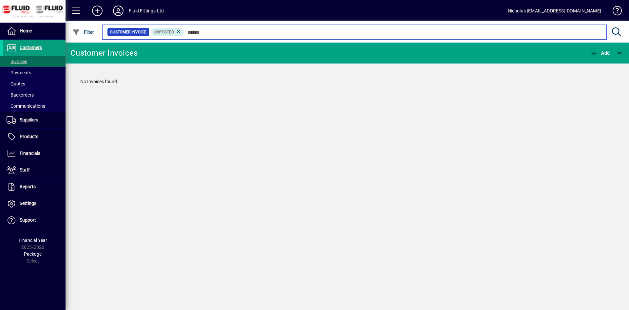
click at [461, 32] on input "text" at bounding box center [392, 32] width 417 height 9
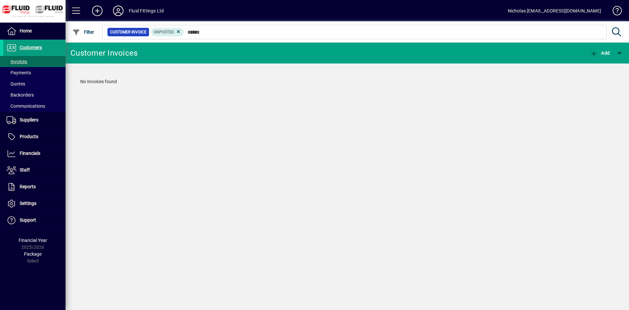
click at [116, 12] on icon at bounding box center [118, 11] width 13 height 10
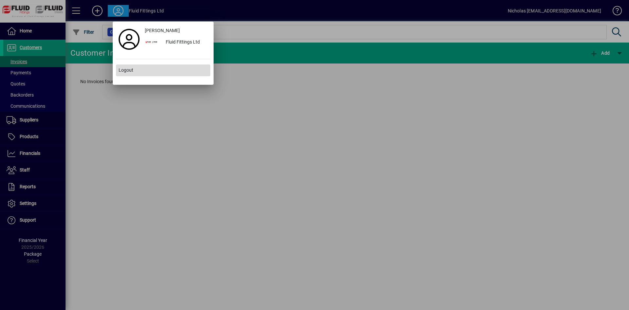
click at [169, 70] on span at bounding box center [163, 71] width 94 height 16
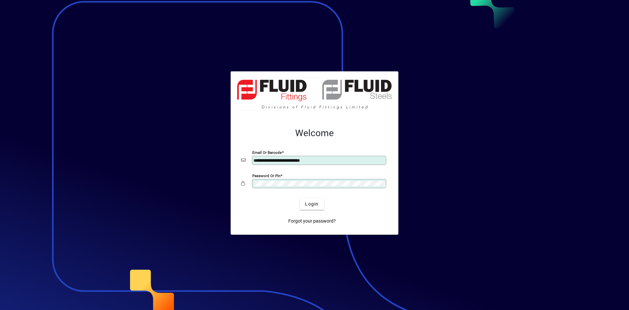
type input "**********"
